Goal: Book appointment/travel/reservation

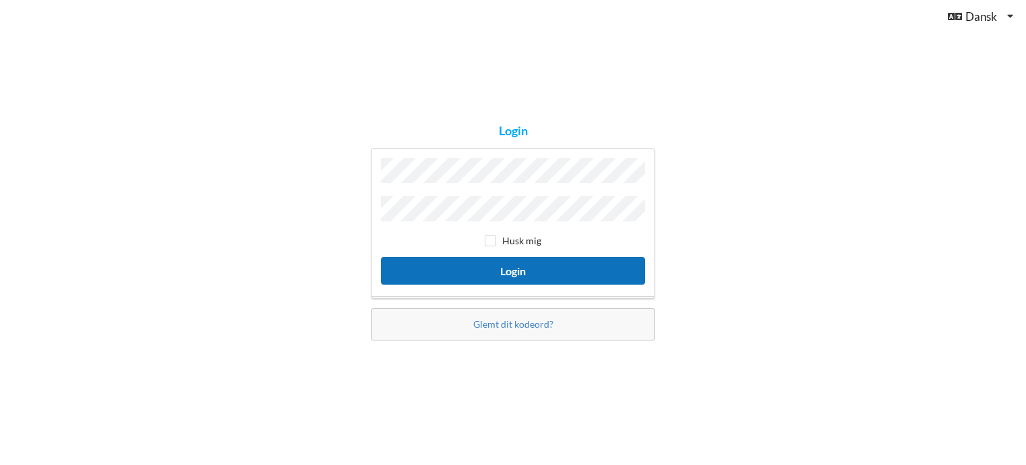
click at [523, 263] on button "Login" at bounding box center [513, 271] width 264 height 28
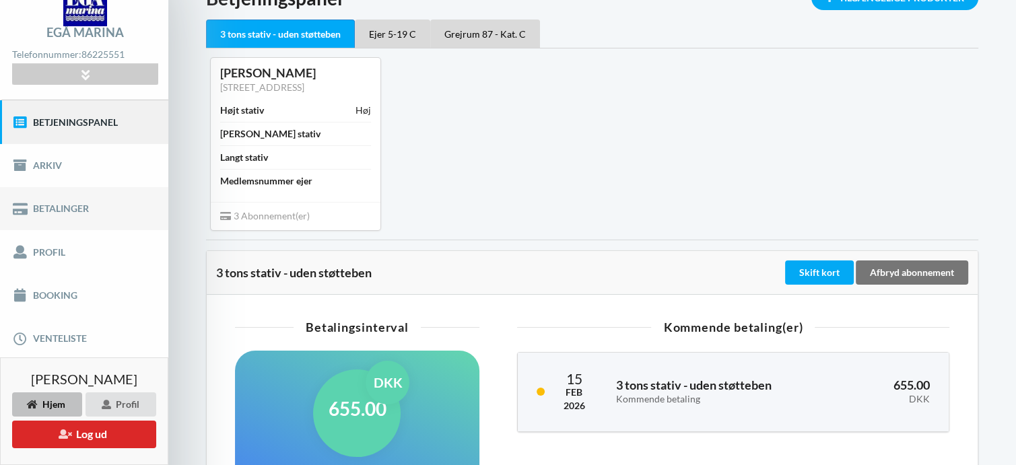
scroll to position [202, 0]
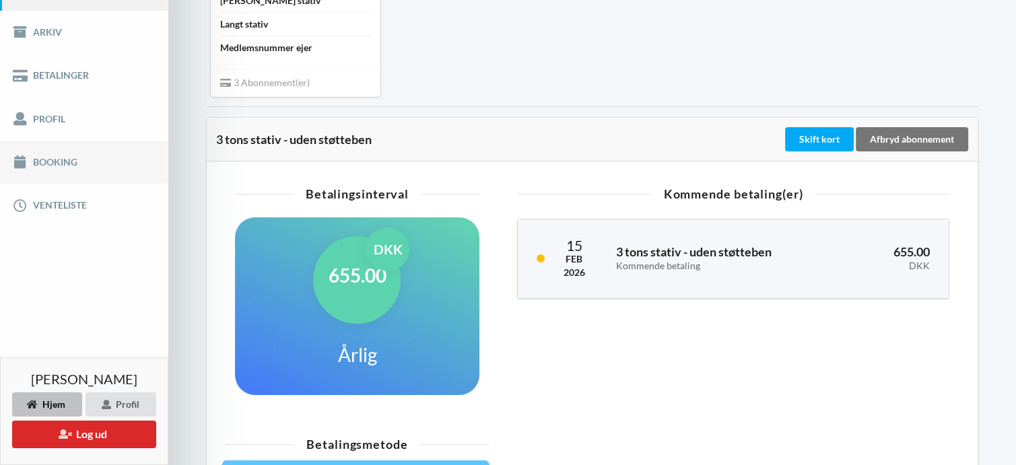
click at [57, 161] on link "Booking" at bounding box center [84, 162] width 168 height 43
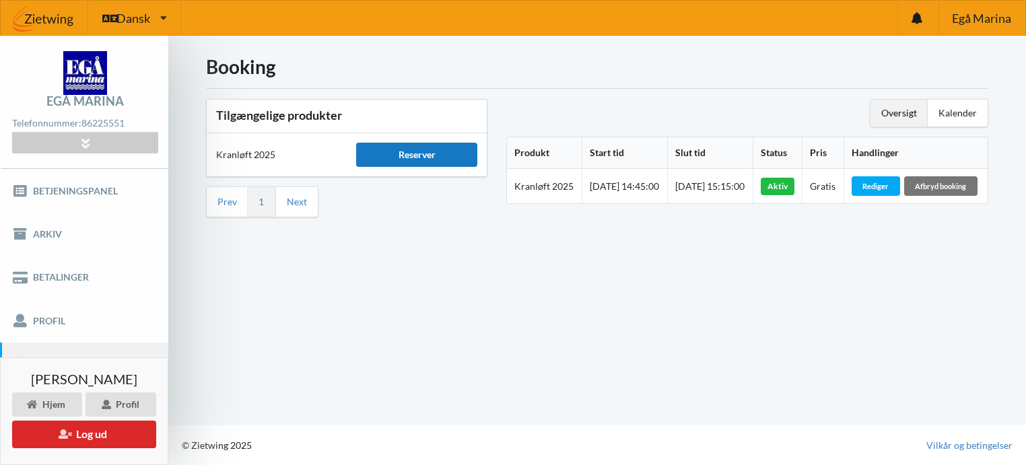
click at [447, 154] on div "Reserver" at bounding box center [416, 155] width 121 height 24
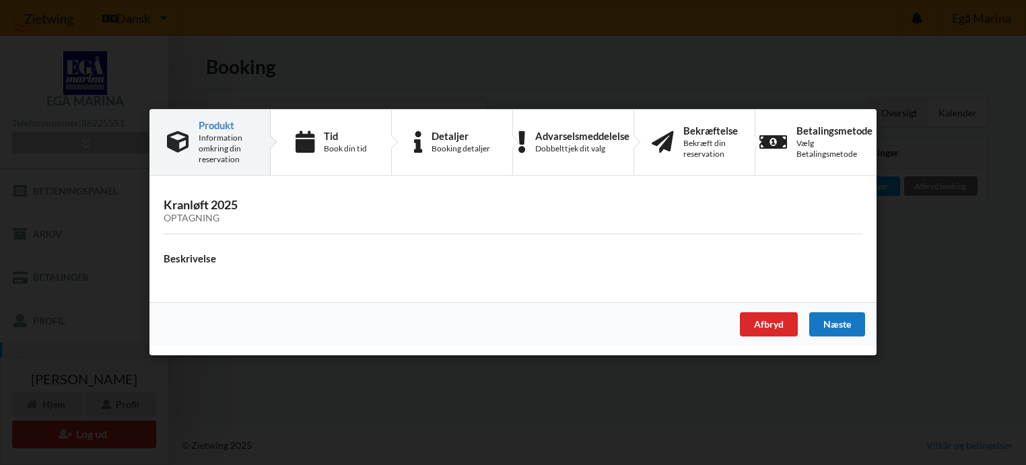
click at [838, 325] on div "Næste" at bounding box center [837, 325] width 56 height 24
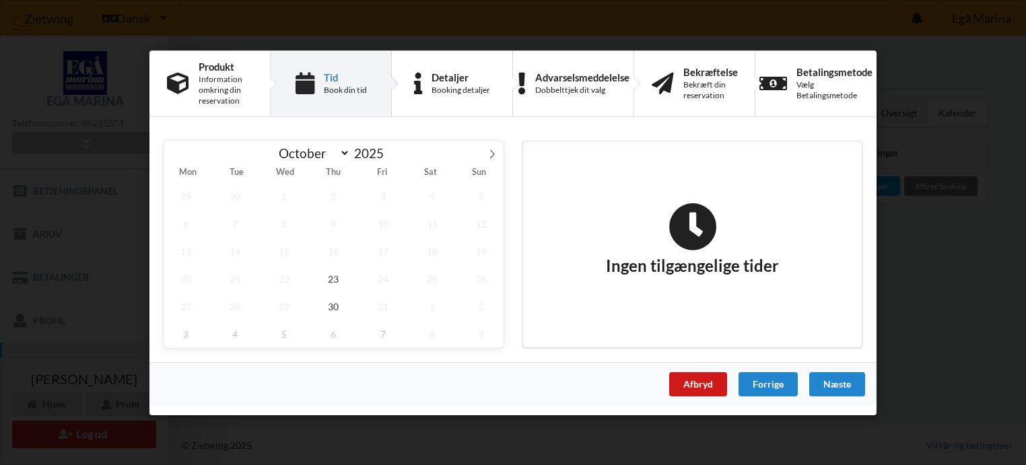
click at [704, 380] on div "Afbryd" at bounding box center [698, 384] width 58 height 24
